Goal: Navigation & Orientation: Find specific page/section

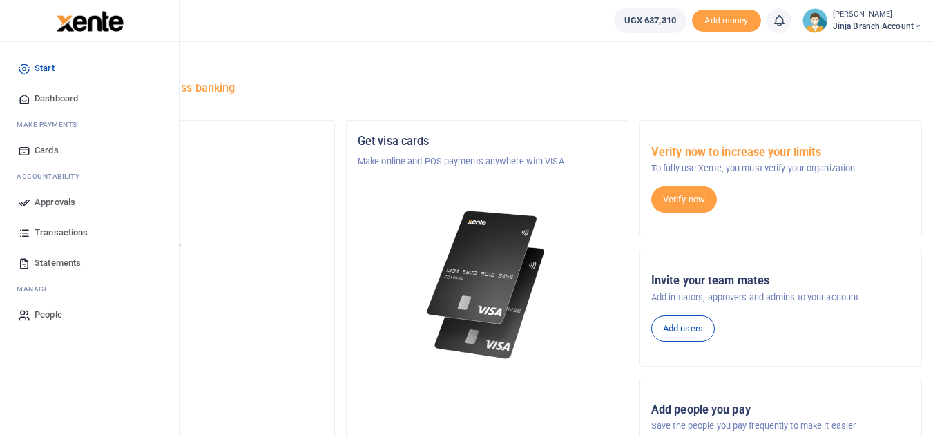
click at [63, 88] on link "Dashboard" at bounding box center [89, 99] width 157 height 30
click at [73, 102] on span "Dashboard" at bounding box center [57, 99] width 44 height 14
click at [49, 97] on span "Dashboard" at bounding box center [57, 99] width 44 height 14
click at [63, 99] on span "Dashboard" at bounding box center [57, 99] width 44 height 14
click at [71, 94] on span "Dashboard" at bounding box center [57, 99] width 44 height 14
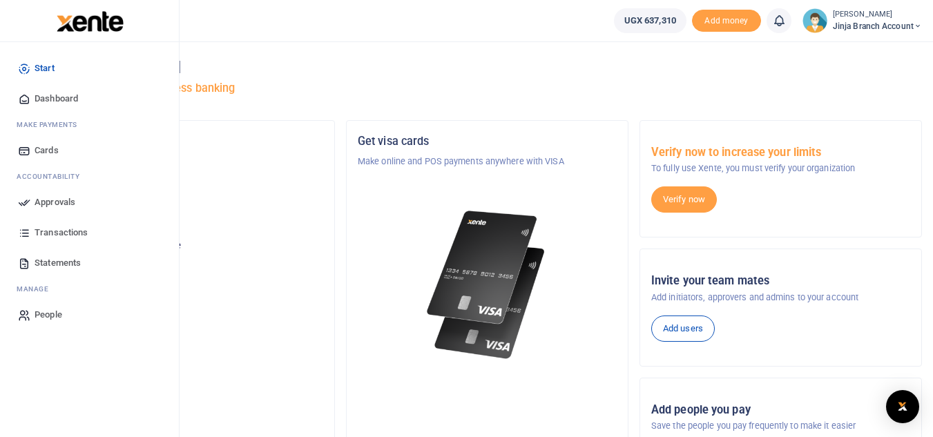
click at [70, 100] on span "Dashboard" at bounding box center [57, 99] width 44 height 14
click at [61, 97] on span "Dashboard" at bounding box center [57, 99] width 44 height 14
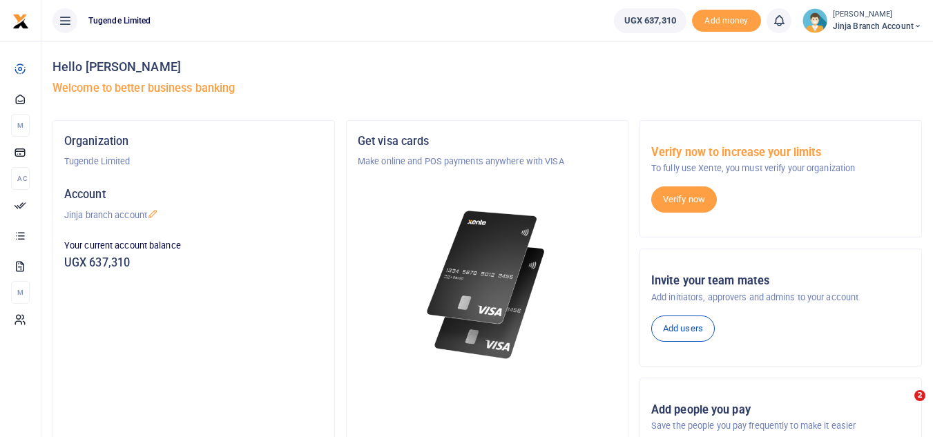
click at [659, 24] on span "UGX 637,310" at bounding box center [650, 21] width 52 height 14
click at [644, 21] on div at bounding box center [466, 218] width 933 height 437
click at [902, 28] on span "Jinja branch account" at bounding box center [877, 26] width 89 height 12
click at [869, 51] on link "Switch accounts" at bounding box center [868, 50] width 109 height 19
